Goal: Entertainment & Leisure: Consume media (video, audio)

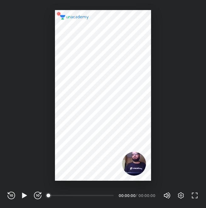
scroll to position [208, 206]
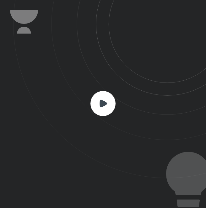
click at [105, 106] on rect at bounding box center [102, 103] width 25 height 25
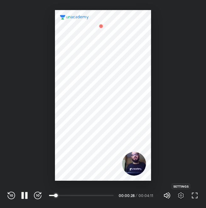
click at [181, 195] on icon "button" at bounding box center [181, 196] width 8 height 8
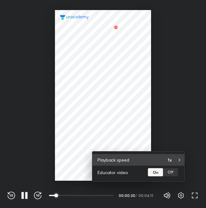
click at [172, 157] on div "1x" at bounding box center [173, 159] width 12 height 7
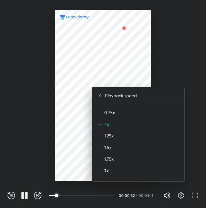
click at [155, 167] on h4 "2x" at bounding box center [141, 170] width 75 height 7
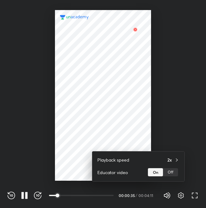
click at [182, 141] on div at bounding box center [103, 104] width 206 height 208
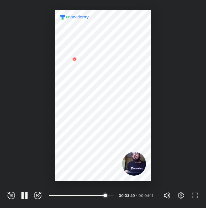
click at [30, 196] on div "REWIND (J) PAUSE (K) FORWARD (L)" at bounding box center [25, 196] width 34 height 8
click at [26, 196] on icon "button" at bounding box center [26, 195] width 3 height 7
click at [22, 198] on icon "button" at bounding box center [25, 196] width 8 height 8
